Goal: Complete application form

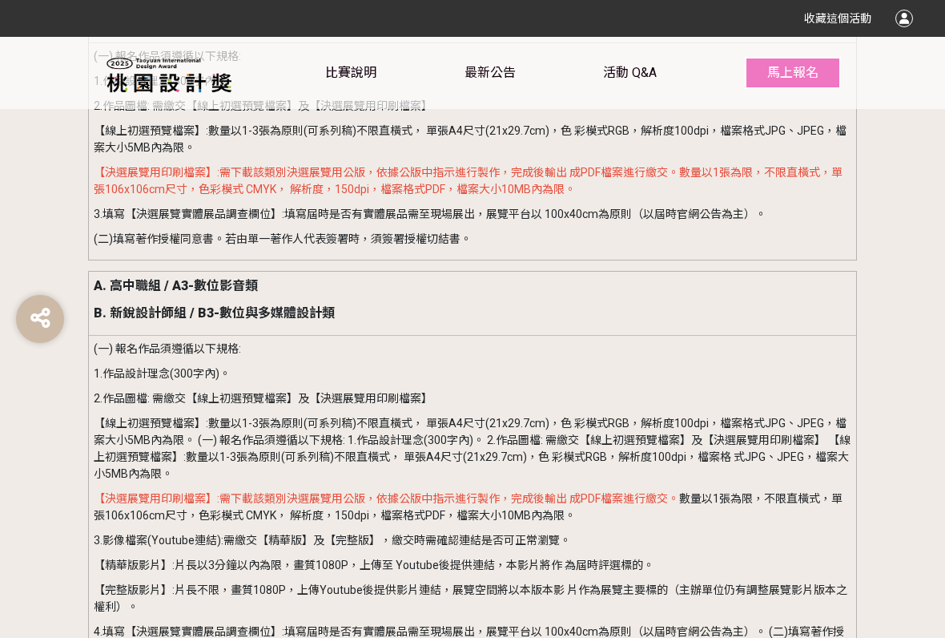
scroll to position [2133, 0]
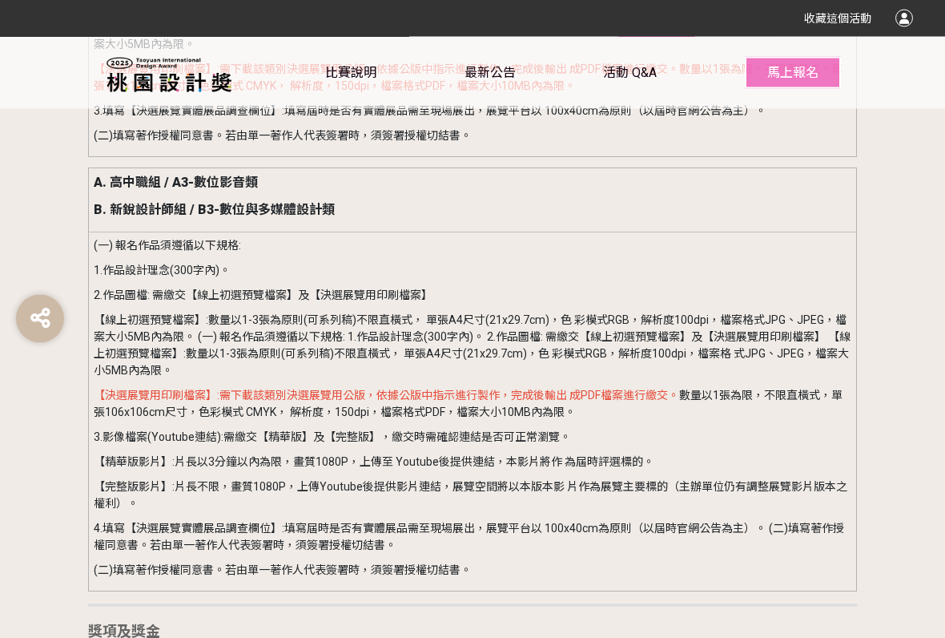
click at [826, 87] on button "馬上報名" at bounding box center [793, 73] width 96 height 32
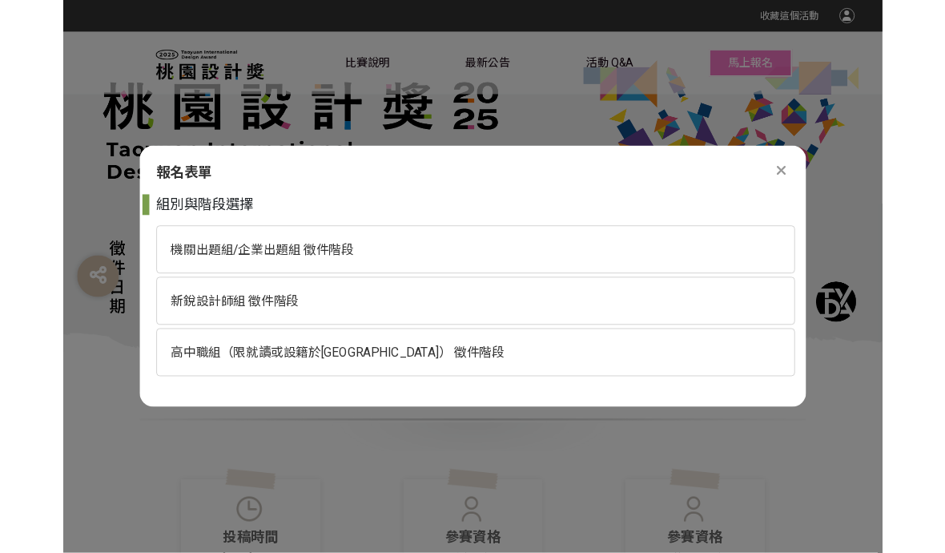
scroll to position [0, 0]
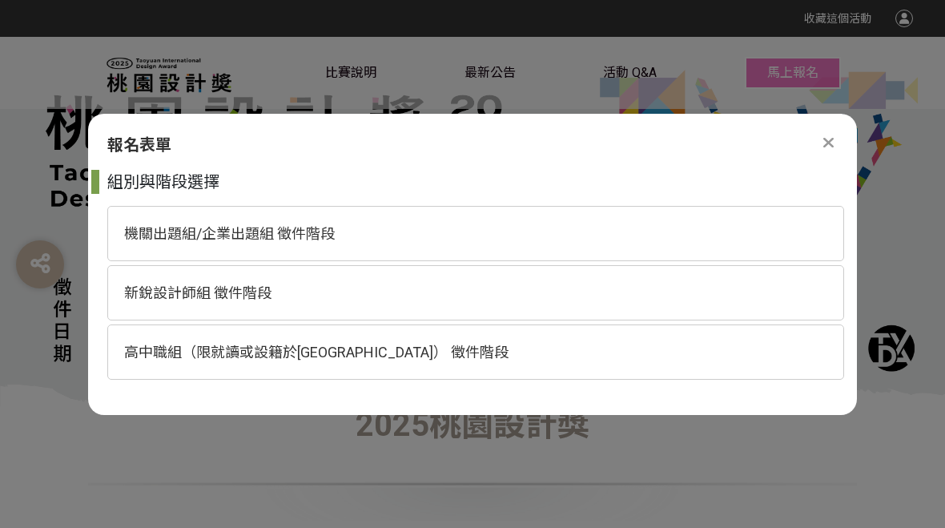
click at [214, 352] on span "高中職組（限就讀或設籍於[GEOGRAPHIC_DATA]） 徵件階段" at bounding box center [316, 352] width 385 height 17
select select "185193:185426"
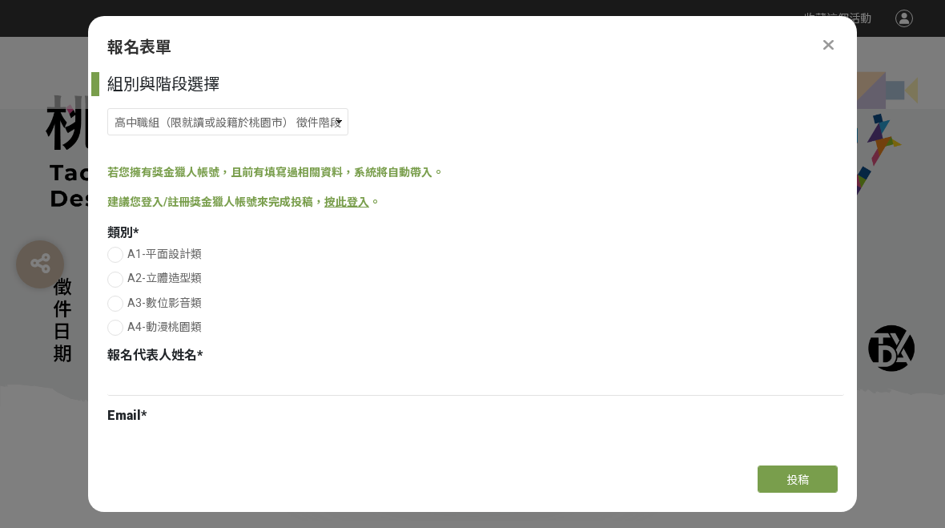
click at [119, 328] on div at bounding box center [115, 328] width 16 height 16
radio input "true"
click at [145, 379] on input at bounding box center [475, 382] width 737 height 27
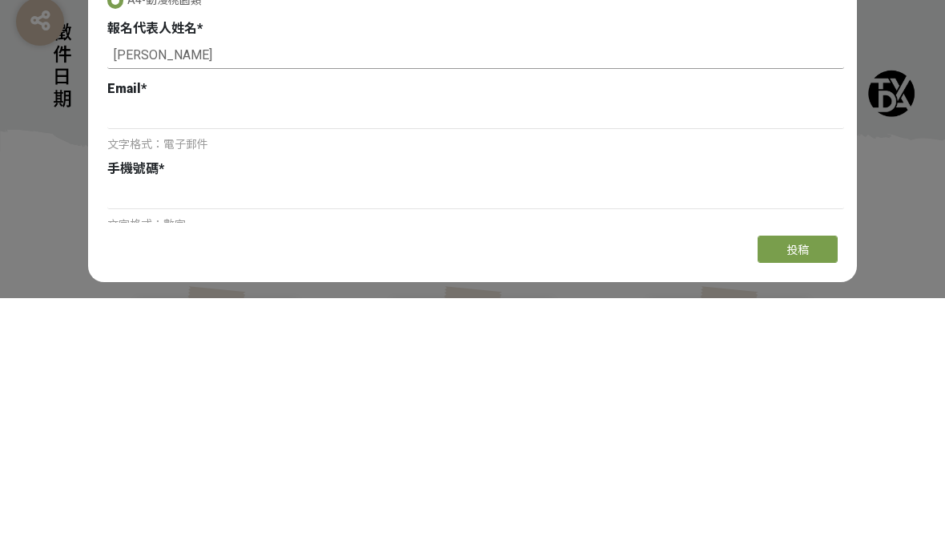
scroll to position [77, 0]
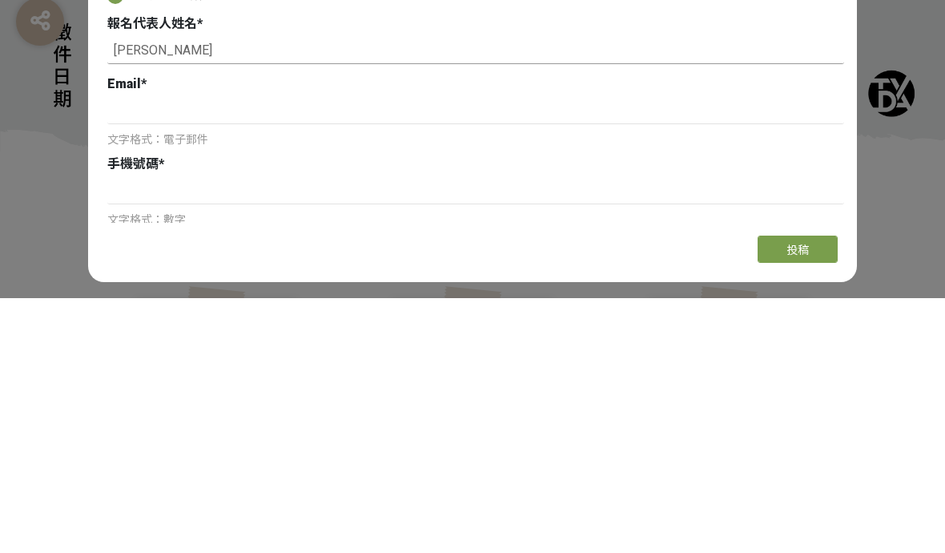
type input "[PERSON_NAME]"
click at [115, 352] on input at bounding box center [475, 365] width 737 height 27
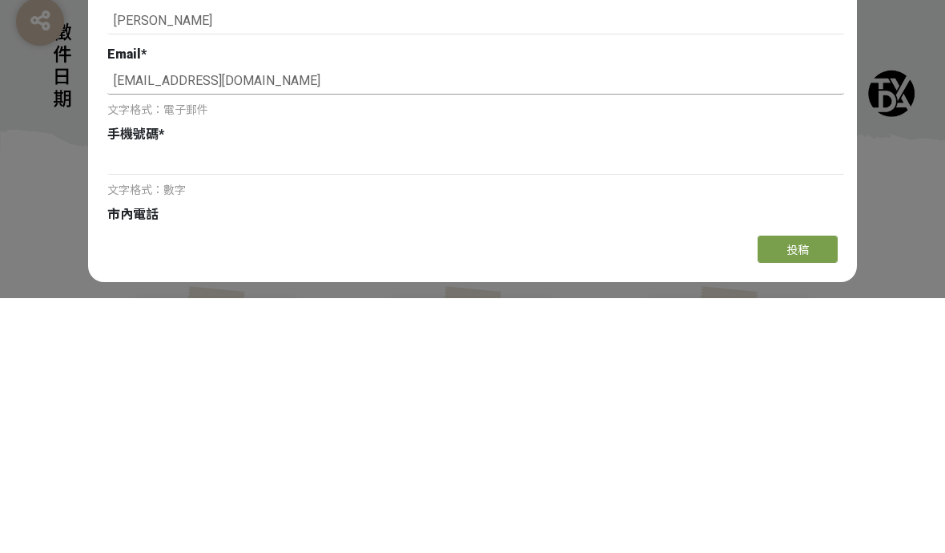
scroll to position [107, 0]
type input "[EMAIL_ADDRESS][DOMAIN_NAME]"
click at [562, 401] on input at bounding box center [475, 414] width 737 height 27
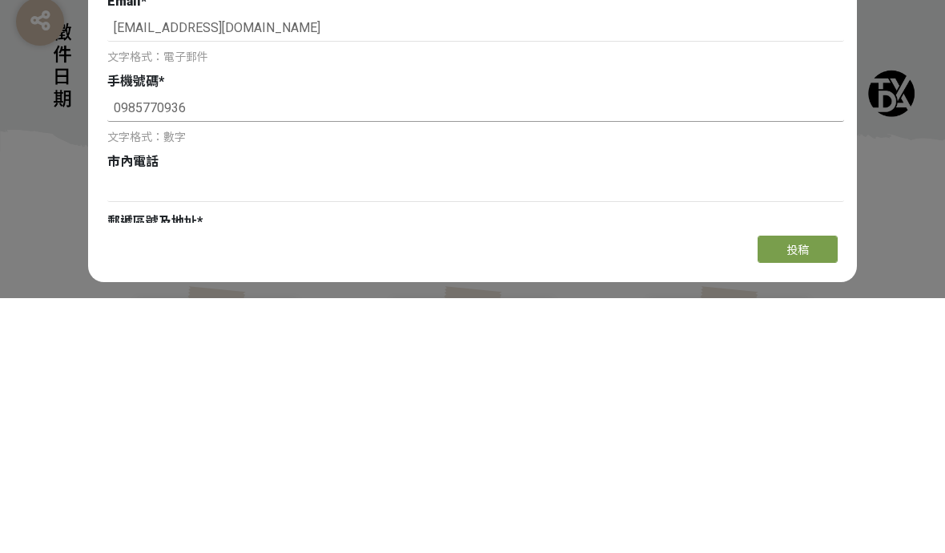
scroll to position [199, 0]
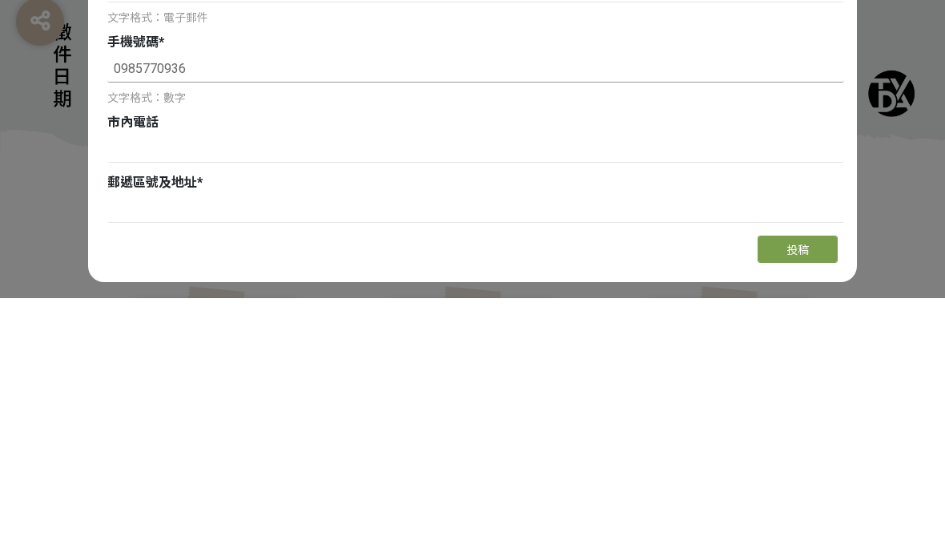
type input "0985770936"
click at [152, 390] on input at bounding box center [475, 403] width 737 height 27
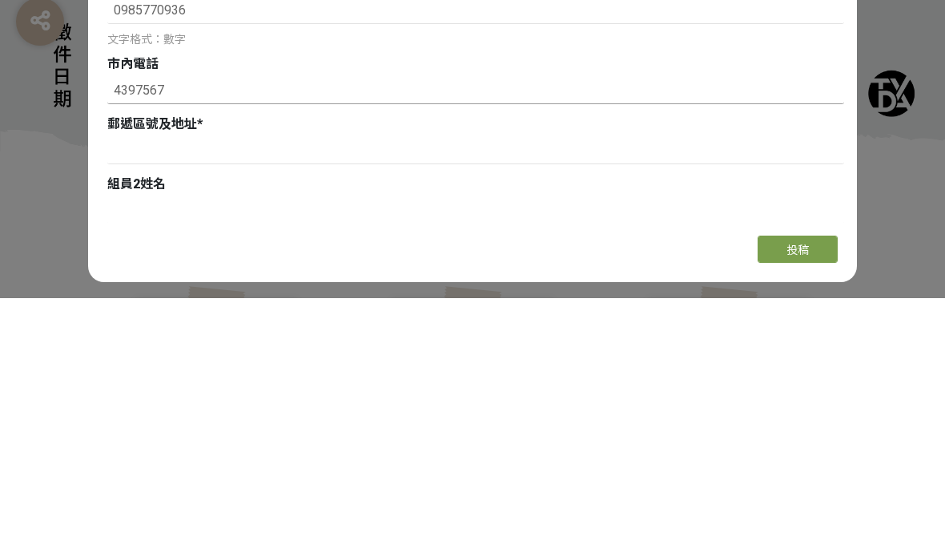
scroll to position [272, 0]
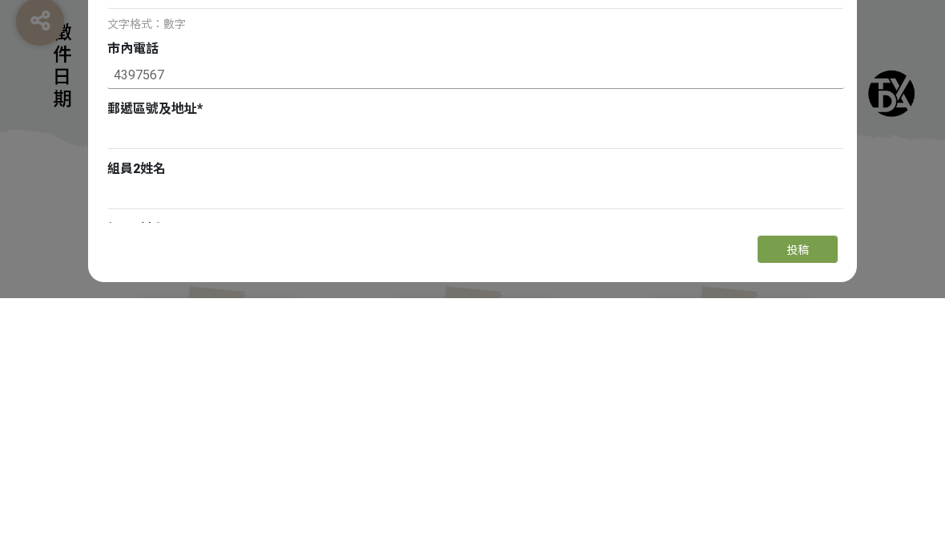
type input "4397567"
click at [121, 377] on input at bounding box center [475, 390] width 737 height 27
type input "4"
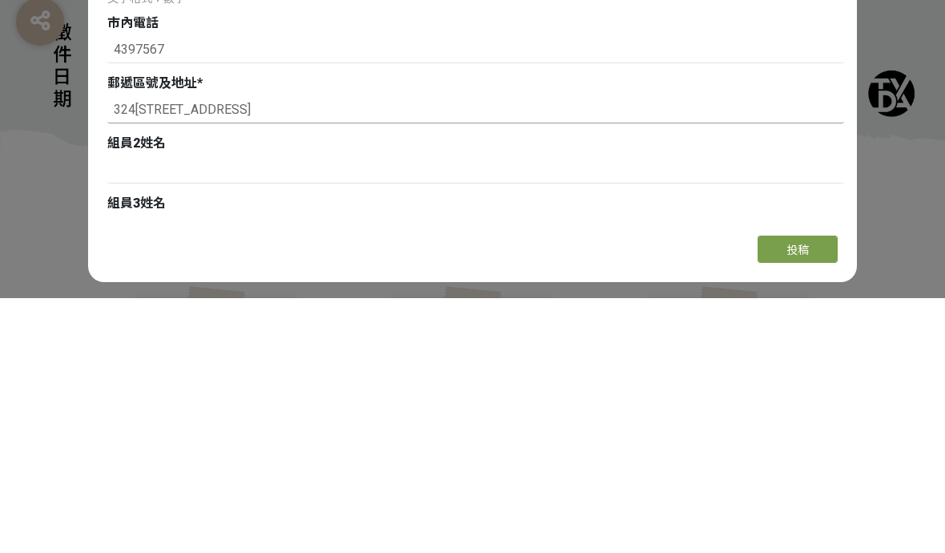
scroll to position [299, 0]
type input "324[STREET_ADDRESS]"
click at [116, 410] on input at bounding box center [475, 423] width 737 height 27
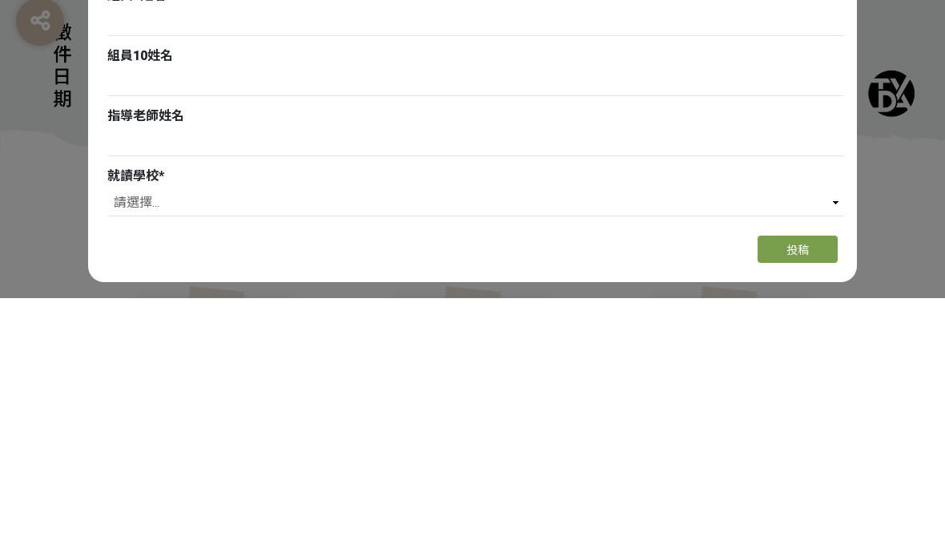
scroll to position [899, 0]
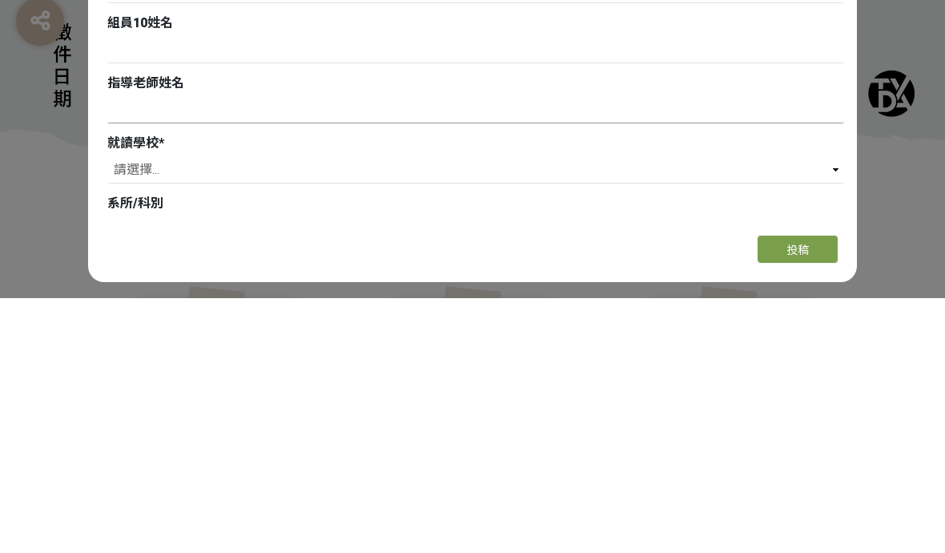
click at [607, 351] on input at bounding box center [475, 364] width 737 height 27
click at [608, 411] on select "請選擇... 私立淡江高中 私立康橋高中 私立[GEOGRAPHIC_DATA]裕德高級中等學校 財團法人南山高中 財團法人恆毅高中 私立聖心女中 私立[GE…" at bounding box center [475, 424] width 737 height 27
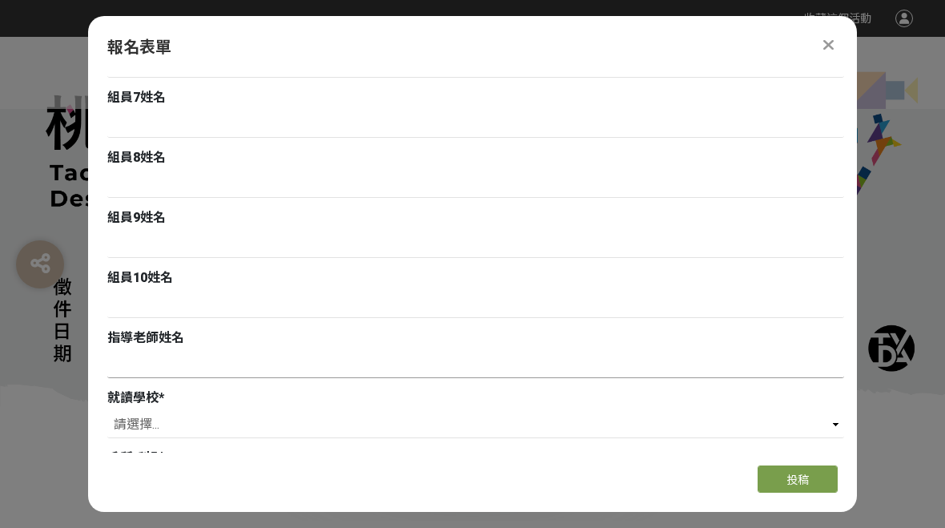
click at [136, 361] on input at bounding box center [475, 364] width 737 height 27
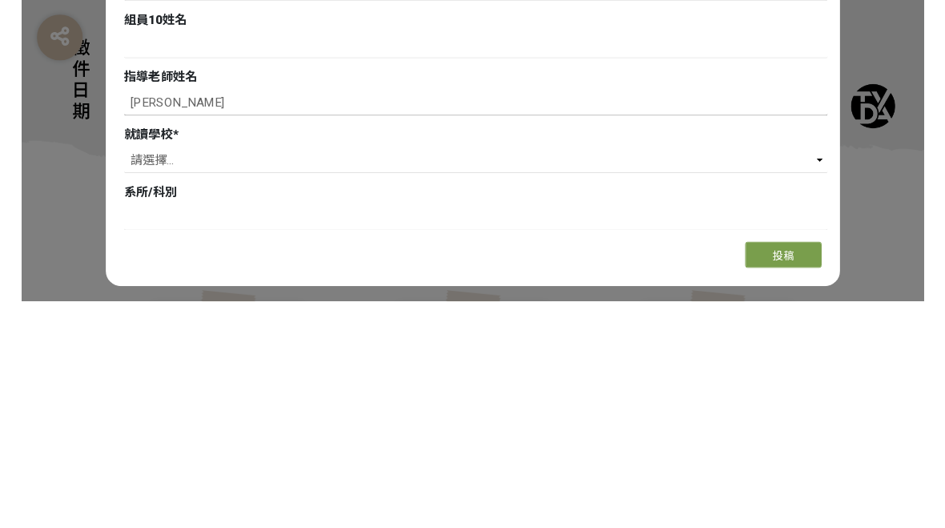
scroll to position [923, 0]
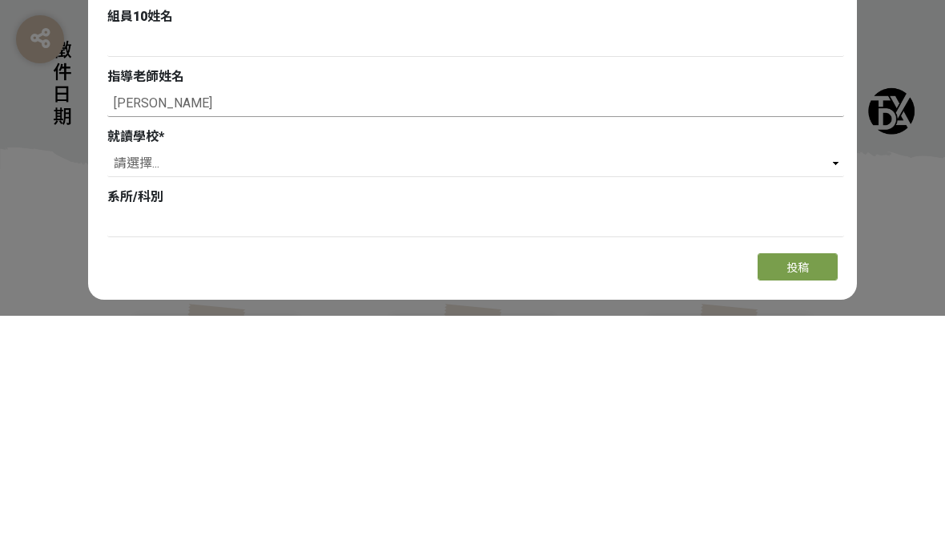
type input "[PERSON_NAME]"
click at [127, 387] on select "請選擇... 私立淡江高中 私立康橋高中 私立[GEOGRAPHIC_DATA]裕德高級中等學校 財團法人南山高中 財團法人恆毅高中 私立聖心女中 私立[GE…" at bounding box center [475, 400] width 737 height 27
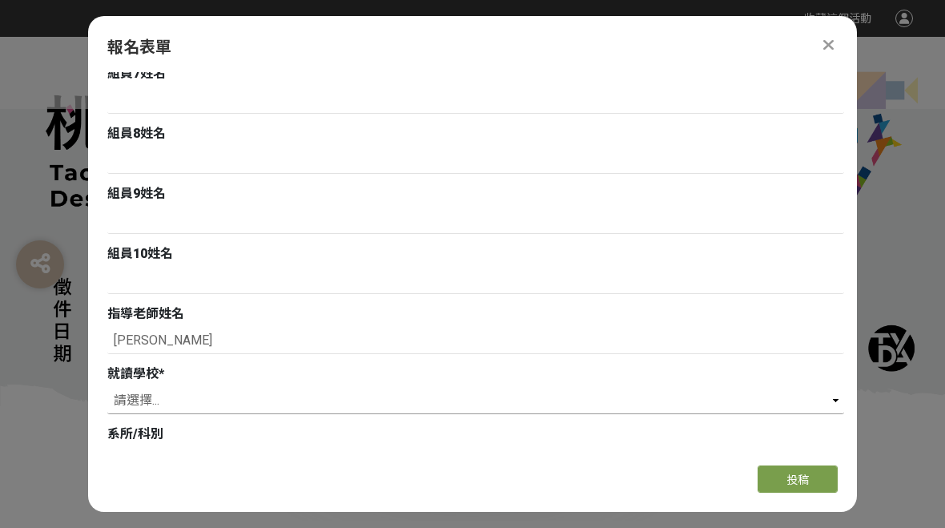
select select "桃園市振聲高中"
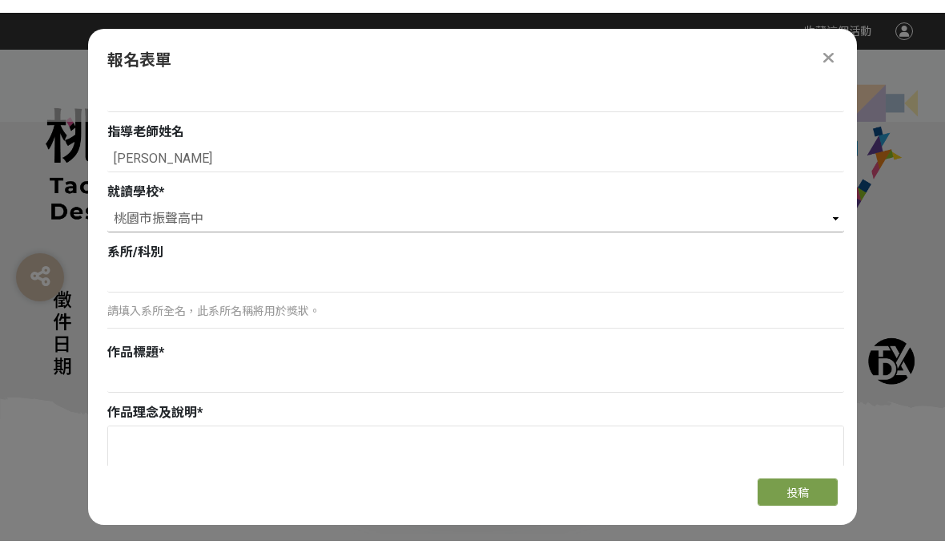
scroll to position [1111, 0]
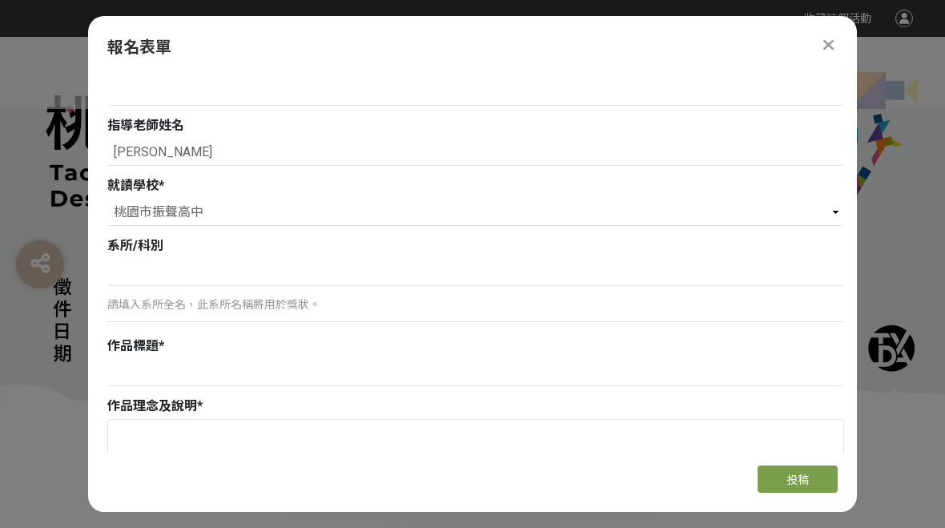
click at [126, 275] on input at bounding box center [475, 272] width 737 height 27
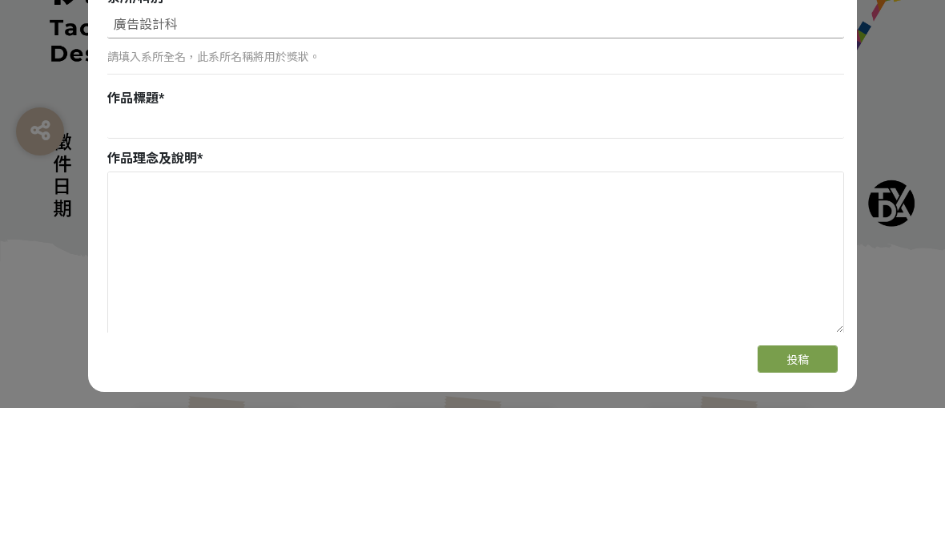
scroll to position [1216, 0]
type input "廣告設計科"
click at [130, 254] on input at bounding box center [475, 267] width 737 height 27
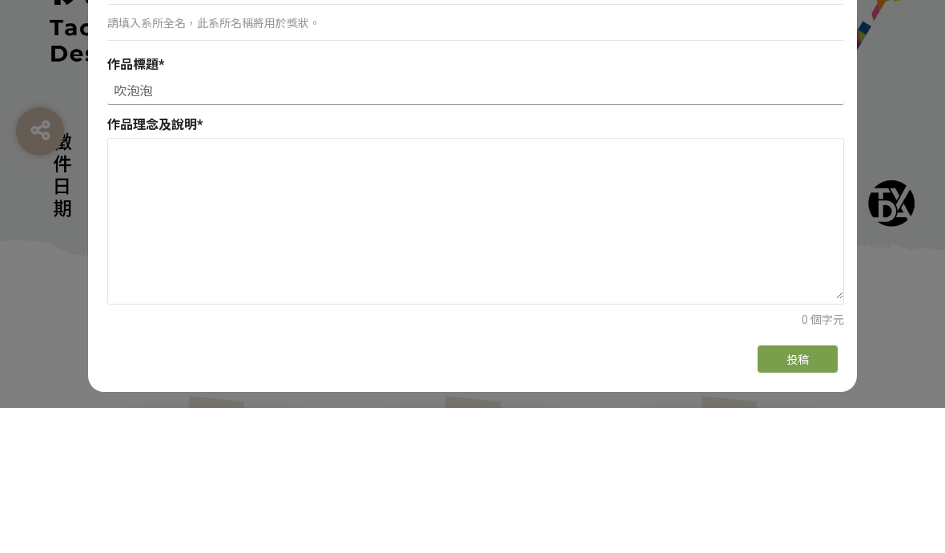
scroll to position [1250, 0]
type input "吹泡泡"
click at [123, 281] on textarea at bounding box center [475, 361] width 735 height 160
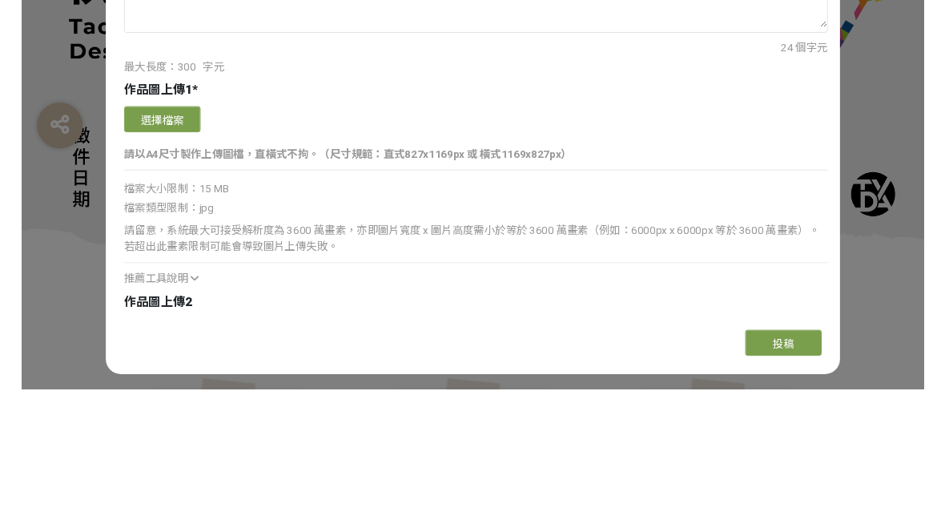
scroll to position [1521, 0]
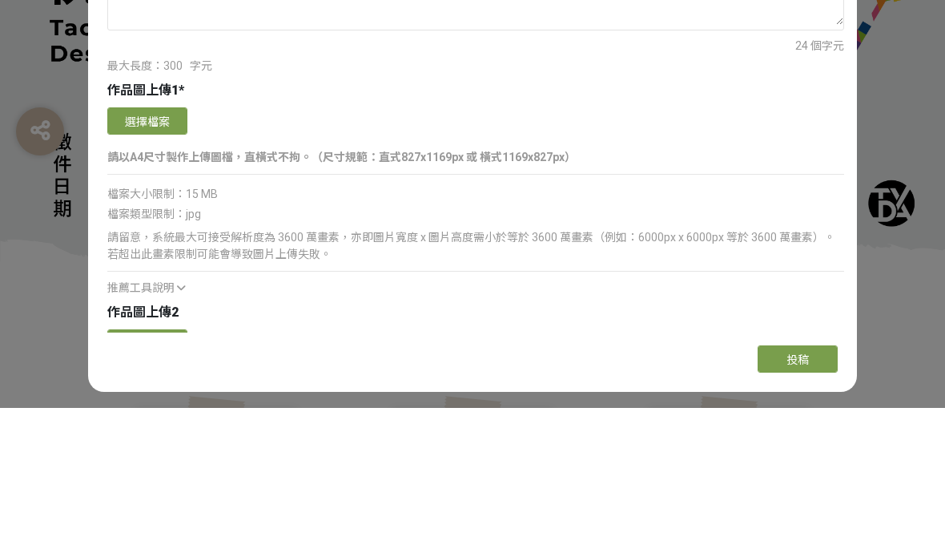
type textarea "已桃園神社祭祀的神女形象吹出泡泡，泡泡是桃園風景"
click at [124, 252] on button "選擇檔案" at bounding box center [147, 265] width 80 height 27
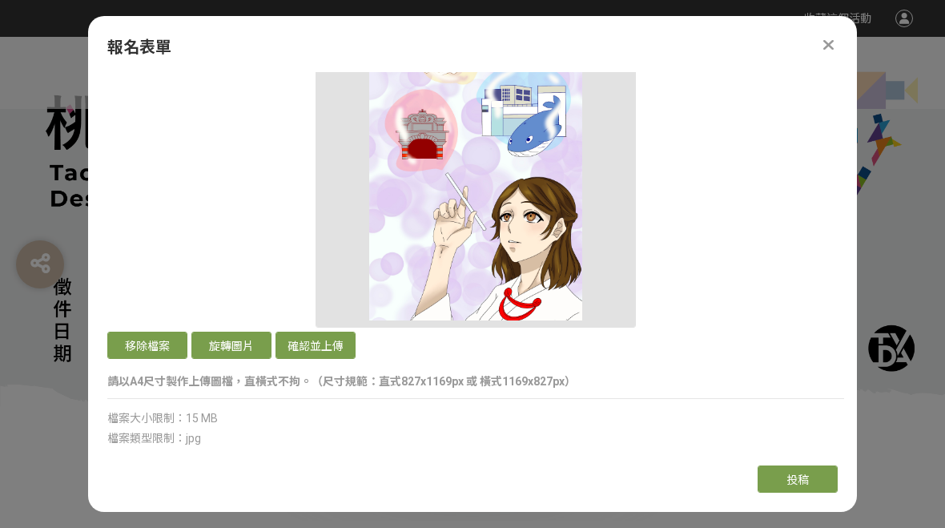
scroll to position [1779, 0]
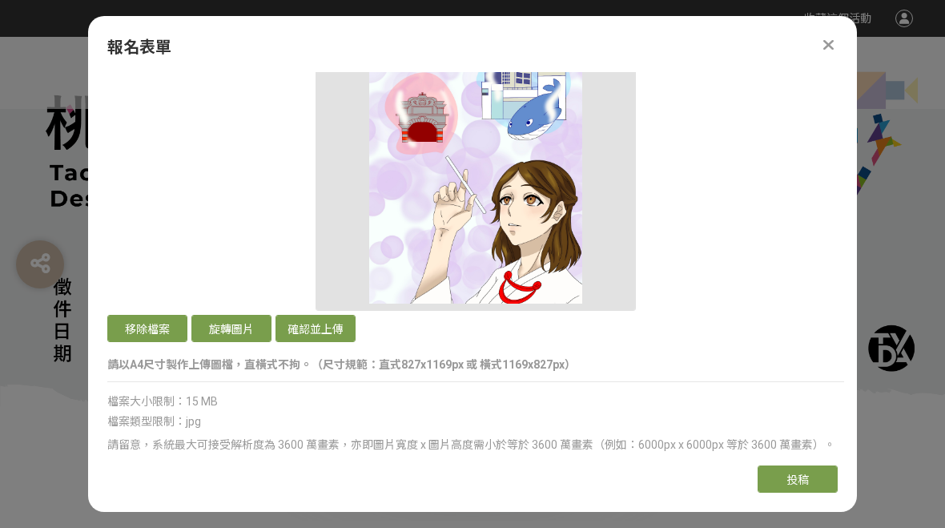
click at [298, 328] on button "確認並上傳" at bounding box center [316, 328] width 80 height 27
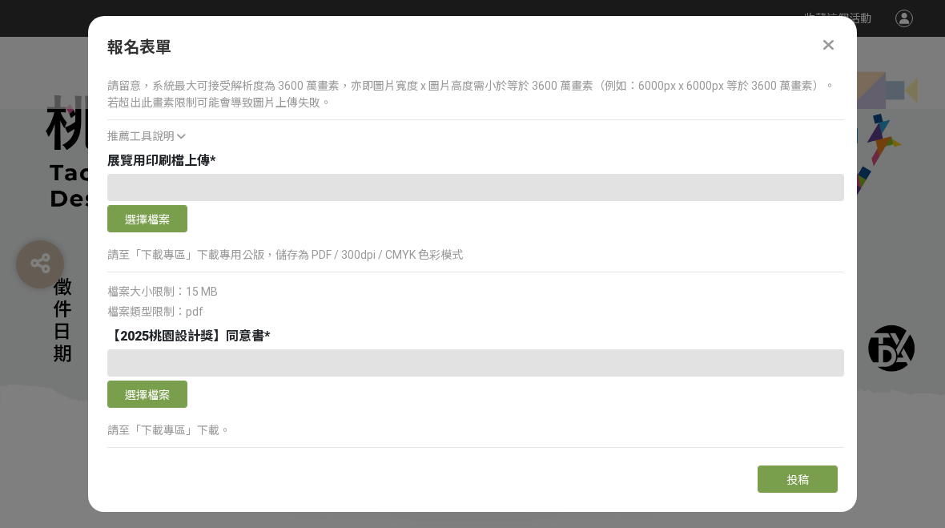
scroll to position [3012, 0]
click at [145, 361] on div at bounding box center [475, 363] width 737 height 27
click at [131, 348] on div "【2025桃園設計獎】同意書 * 選擇檔案 請至「下載專區」下載。 檔案大小限制：5 MB 檔案類型限制：pdf" at bounding box center [475, 412] width 737 height 169
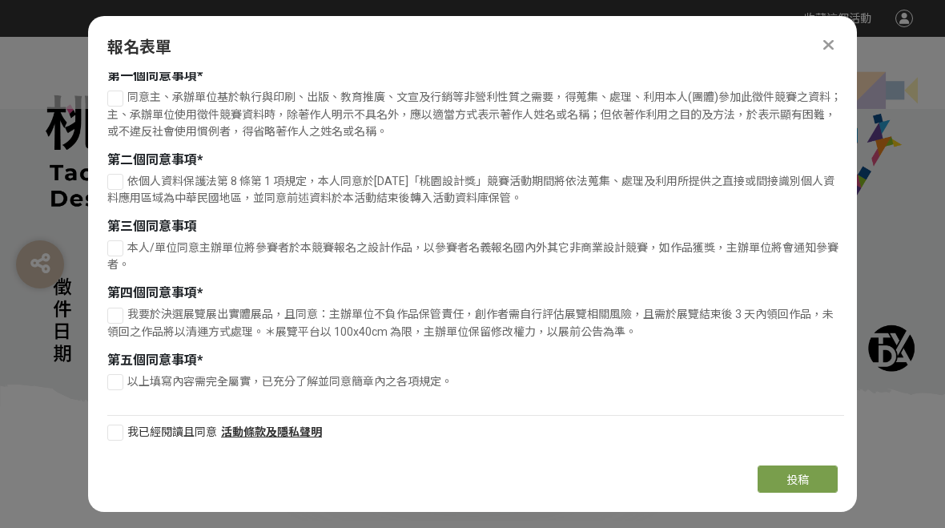
scroll to position [3871, 0]
